Goal: Check status: Check status

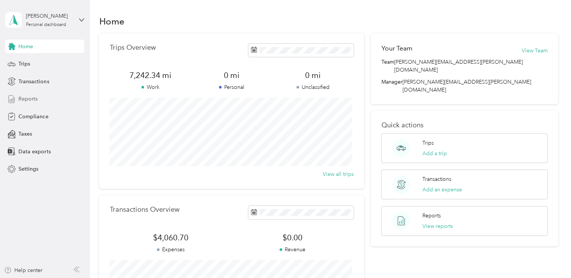
click at [29, 103] on div "Reports" at bounding box center [44, 99] width 79 height 14
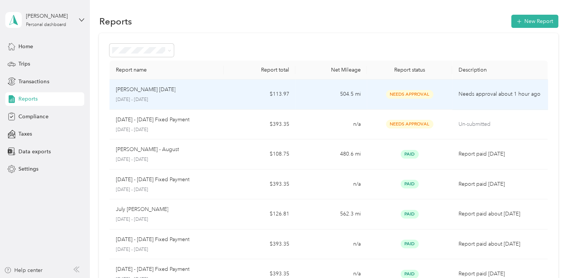
click at [155, 94] on div "[PERSON_NAME] Sept [DATE] - [DATE]" at bounding box center [166, 94] width 102 height 18
